Goal: Transaction & Acquisition: Purchase product/service

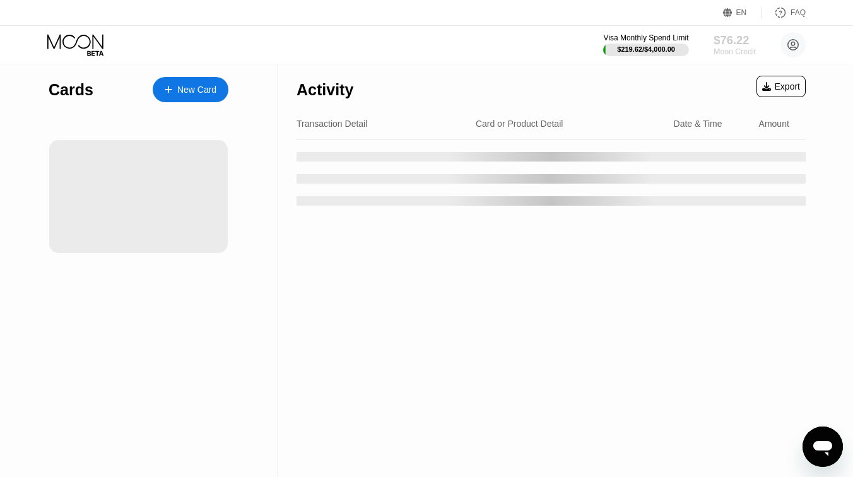
click at [736, 44] on div "$76.22" at bounding box center [735, 39] width 42 height 13
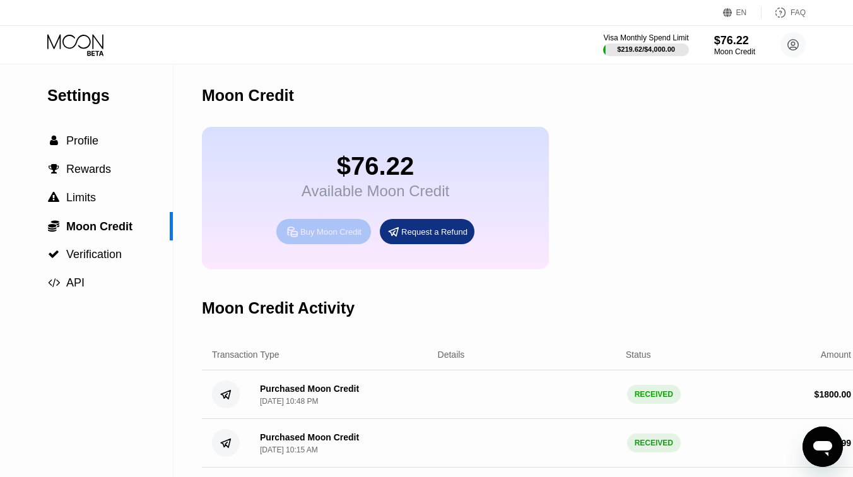
click at [331, 237] on div "Buy Moon Credit" at bounding box center [330, 232] width 61 height 11
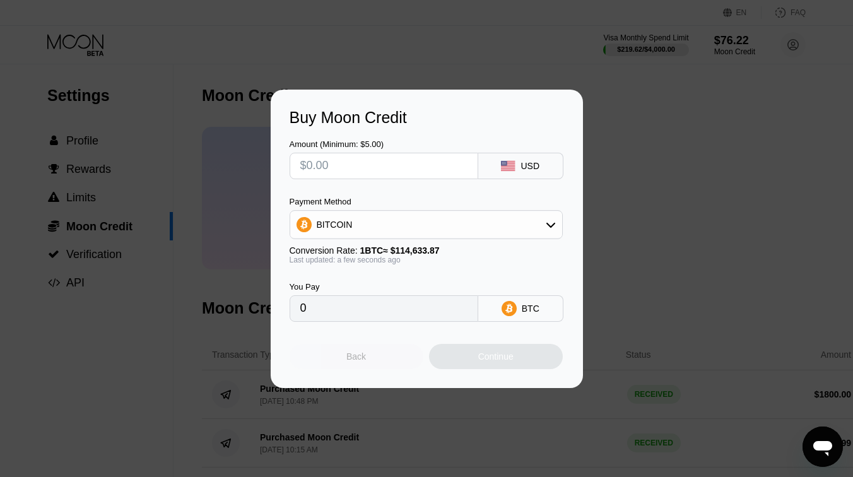
click at [367, 356] on div "Back" at bounding box center [357, 356] width 134 height 25
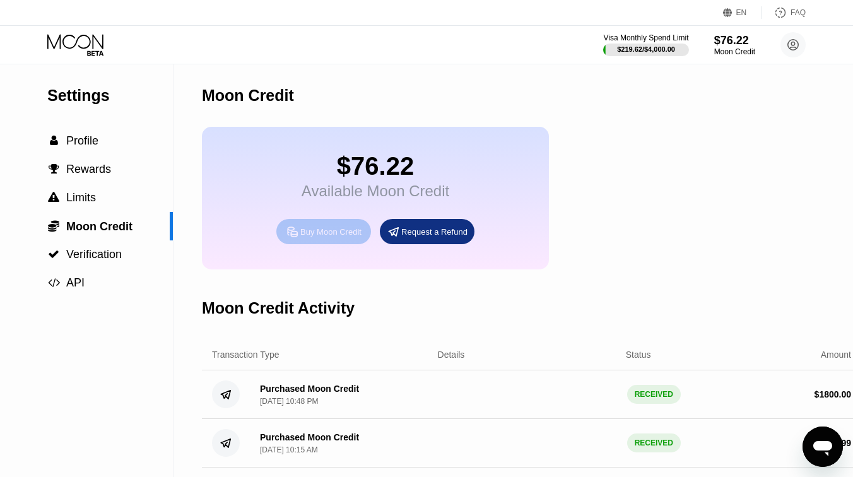
click at [340, 226] on div "Buy Moon Credit" at bounding box center [323, 231] width 95 height 25
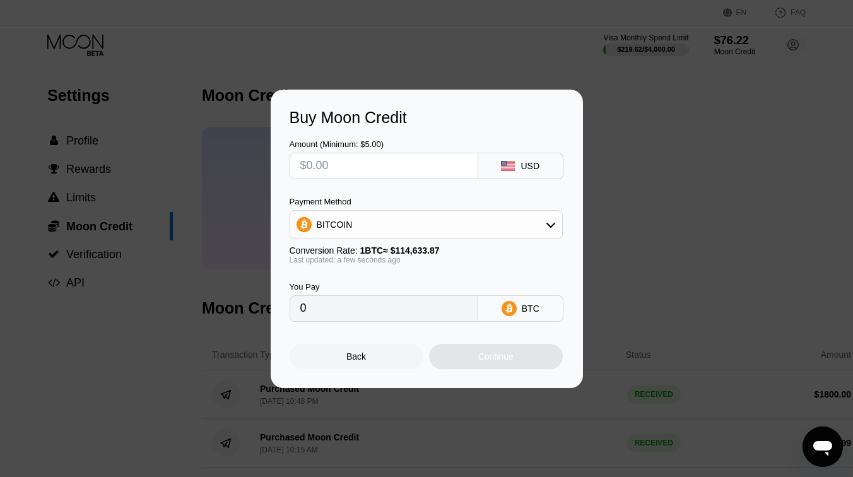
click at [420, 241] on div "Payment Method BITCOIN Conversion Rate: 1 BTC ≈ $114,633.87 Last updated: a few…" at bounding box center [426, 231] width 273 height 68
click at [432, 225] on div "BITCOIN" at bounding box center [426, 224] width 272 height 25
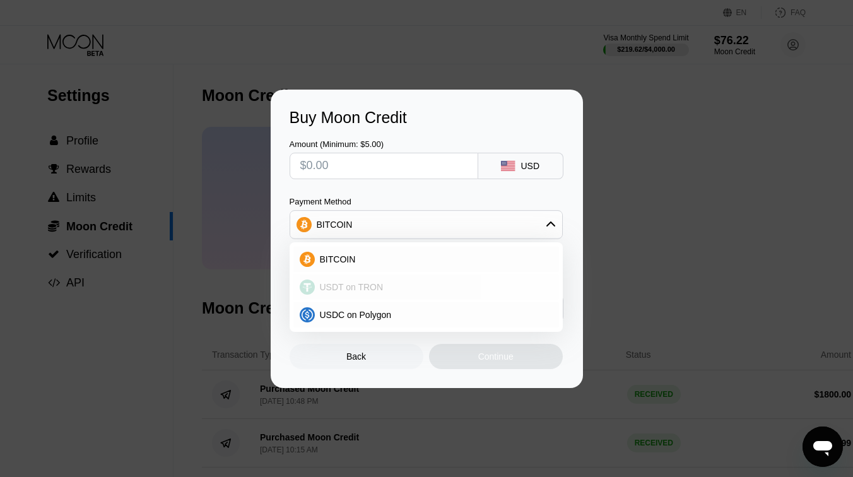
click at [391, 283] on div "USDT on TRON" at bounding box center [434, 287] width 238 height 10
type input "0.00"
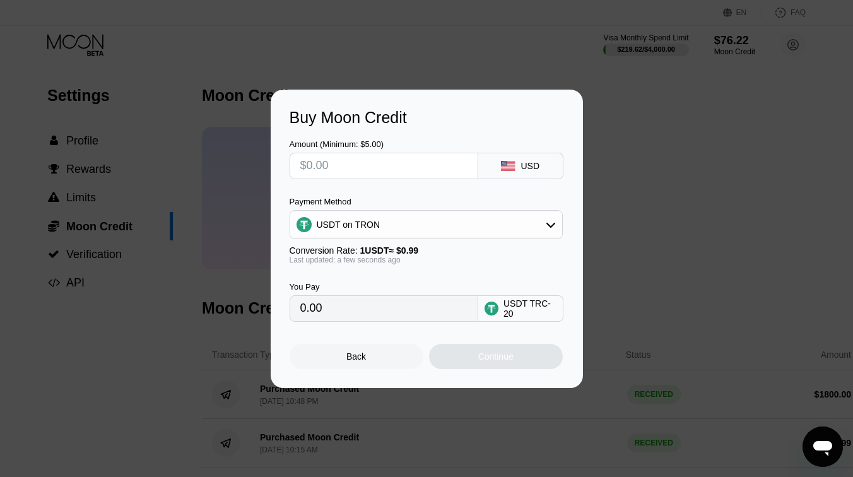
click at [392, 167] on input "text" at bounding box center [383, 165] width 167 height 25
type input "$8"
type input "8.08"
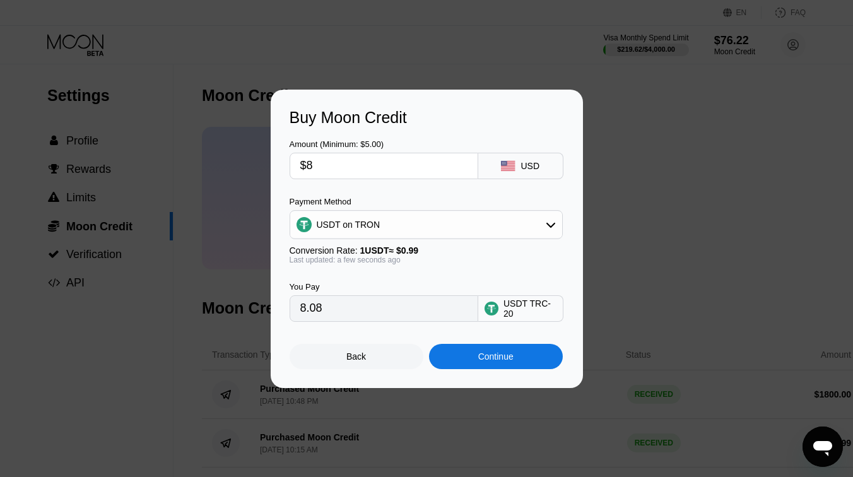
type input "$80"
type input "80.81"
type input "$800"
type input "808.08"
type input "$800"
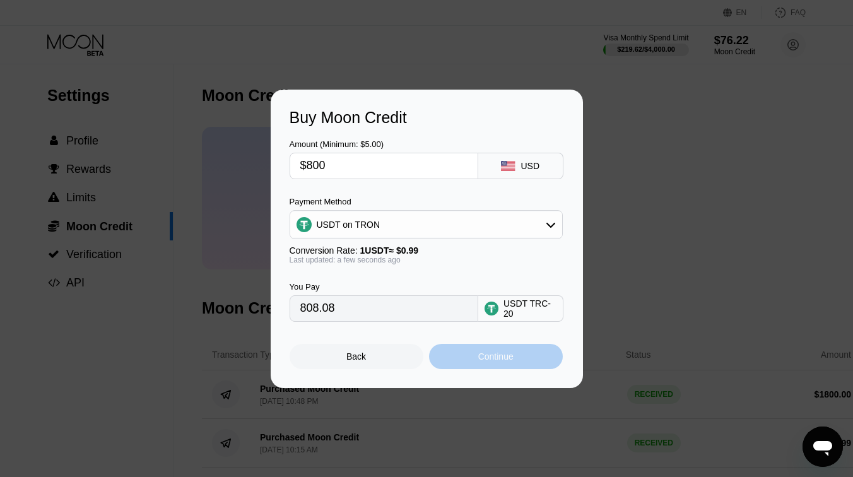
click at [489, 356] on div "Continue" at bounding box center [495, 356] width 35 height 10
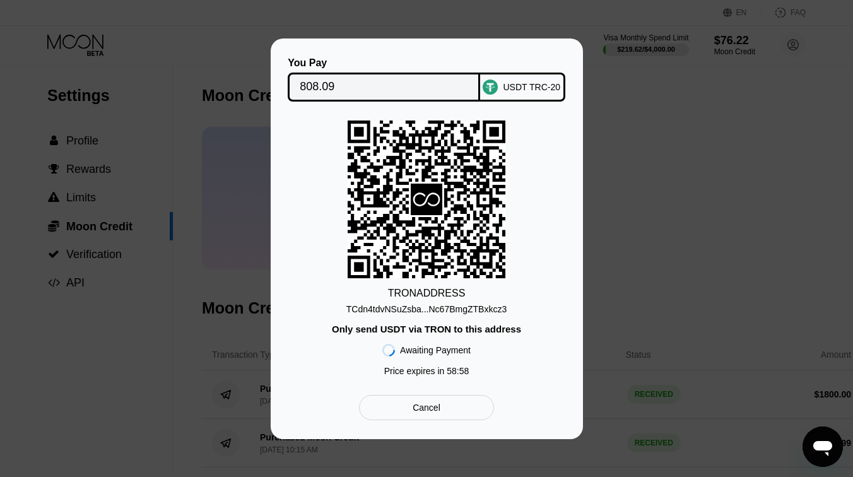
click at [428, 311] on div "TCdn4tdvNSuZsba...Nc67BmgZTBxkcz3" at bounding box center [426, 309] width 160 height 10
